Goal: Task Accomplishment & Management: Complete application form

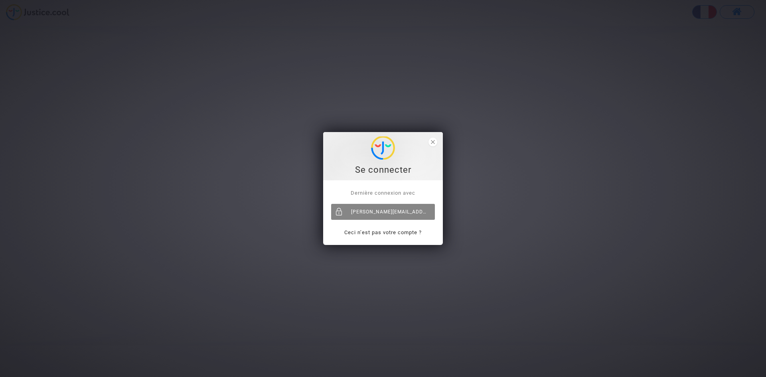
click at [351, 212] on div "[PERSON_NAME][EMAIL_ADDRESS][DOMAIN_NAME]" at bounding box center [383, 212] width 104 height 16
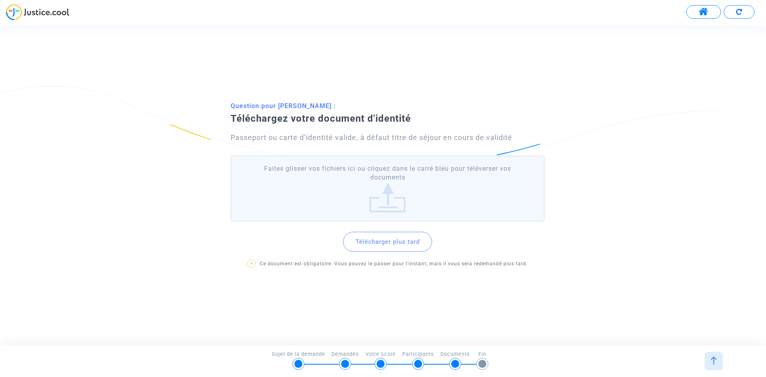
click at [451, 180] on label "Faites glisser vos fichiers ici ou cliquez dans le carré bleu pour téléverser v…" at bounding box center [388, 189] width 314 height 66
click at [0, 0] on input "Faites glisser vos fichiers ici ou cliquez dans le carré bleu pour téléverser v…" at bounding box center [0, 0] width 0 height 0
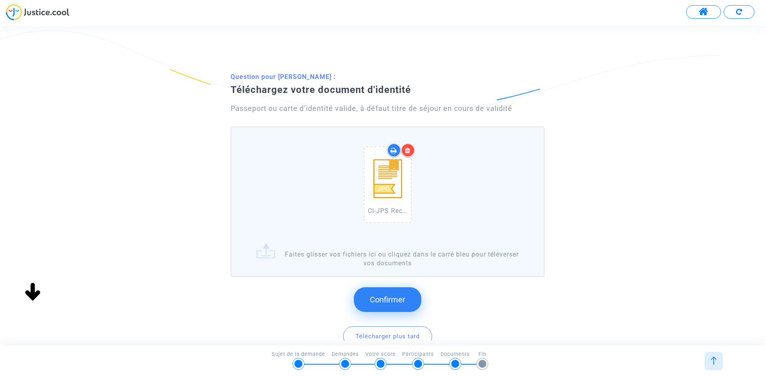
click at [475, 210] on div "CI-JPS Recto (1).jpg" at bounding box center [387, 186] width 305 height 102
click at [0, 0] on input "CI-JPS Recto (1).jpg Faites glisser vos fichiers ici ou cliquez dans le carré b…" at bounding box center [0, 0] width 0 height 0
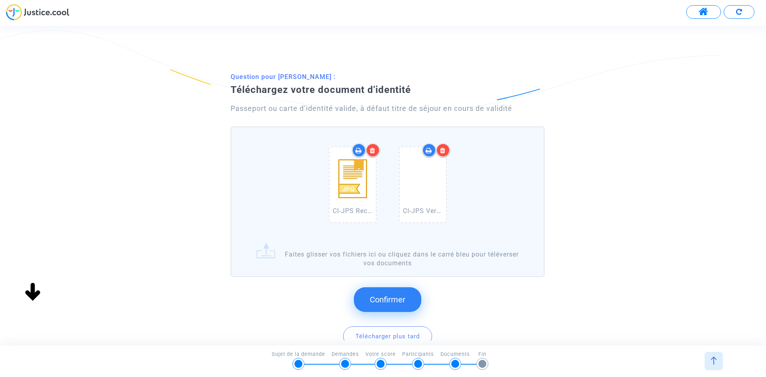
click at [378, 297] on span "Confirmer" at bounding box center [388, 300] width 36 height 10
